Goal: Find specific page/section: Find specific page/section

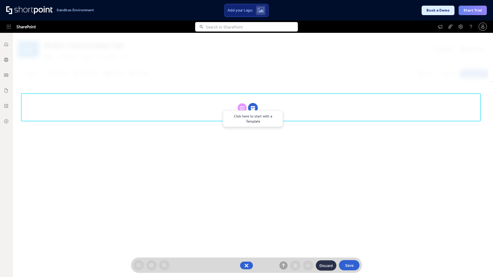
click at [253, 108] on circle at bounding box center [253, 108] width 10 height 10
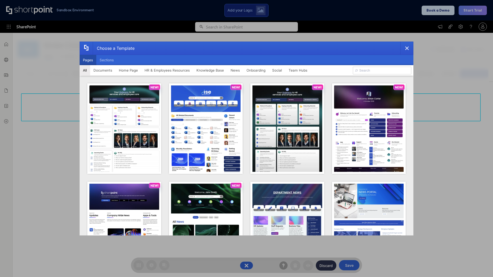
click at [88, 60] on button "Pages" at bounding box center [88, 60] width 17 height 10
type input "News Portal 3"
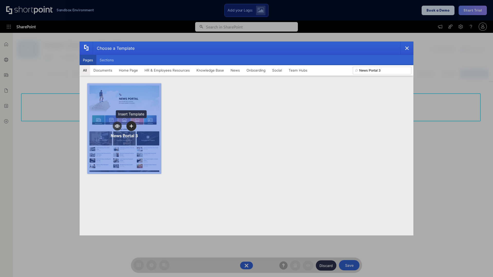
click at [131, 126] on icon "template selector" at bounding box center [131, 126] width 4 height 4
